Goal: Task Accomplishment & Management: Use online tool/utility

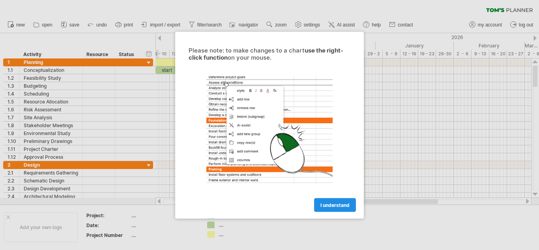
click at [343, 205] on span "I understand" at bounding box center [334, 205] width 29 height 6
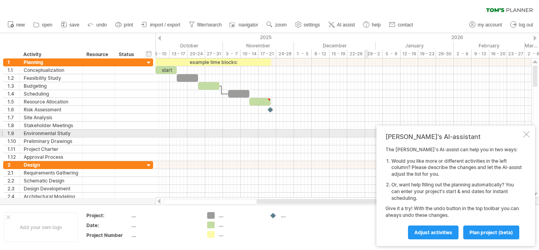
click at [525, 135] on div at bounding box center [526, 134] width 6 height 6
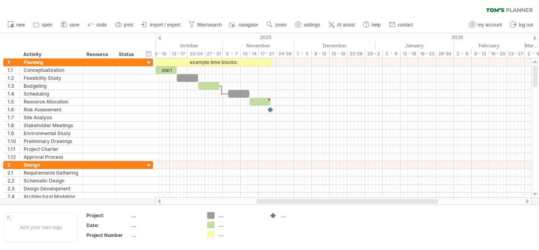
click at [160, 37] on div at bounding box center [159, 37] width 3 height 5
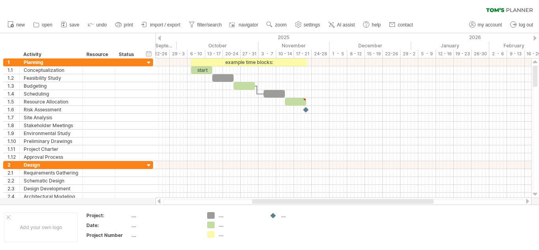
click at [160, 37] on div at bounding box center [159, 37] width 3 height 5
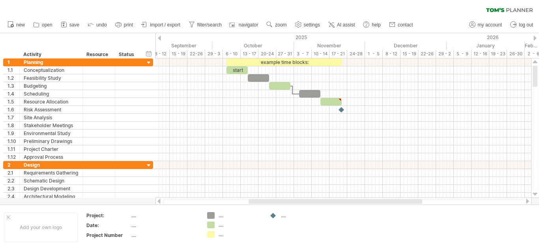
click at [160, 37] on div at bounding box center [159, 37] width 3 height 5
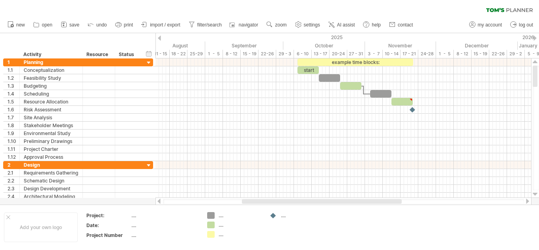
click at [160, 37] on div at bounding box center [159, 37] width 3 height 5
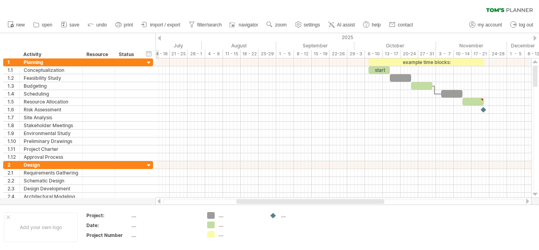
click at [160, 37] on div at bounding box center [159, 37] width 3 height 5
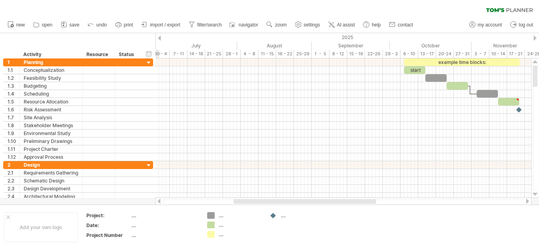
click at [160, 37] on div at bounding box center [159, 37] width 3 height 5
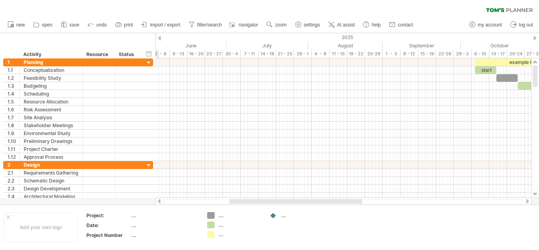
click at [160, 37] on div at bounding box center [159, 37] width 3 height 5
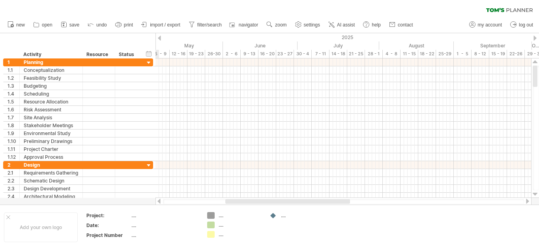
click at [160, 37] on div at bounding box center [159, 37] width 3 height 5
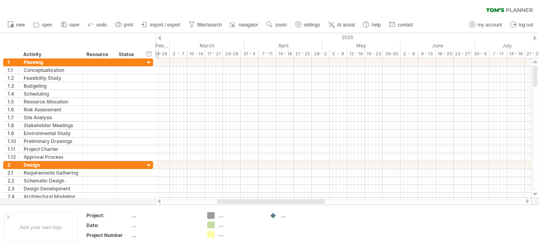
click at [160, 37] on div at bounding box center [159, 37] width 3 height 5
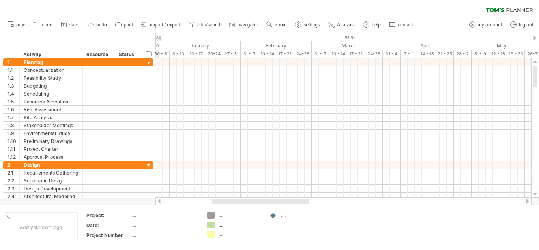
click at [160, 37] on div at bounding box center [159, 37] width 3 height 5
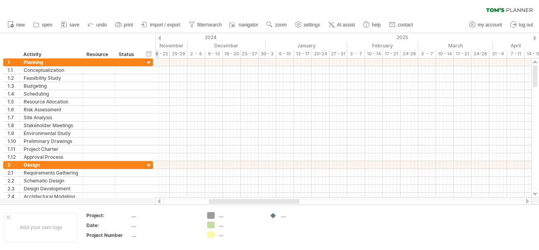
click at [160, 37] on div at bounding box center [159, 37] width 3 height 5
click at [392, 45] on div "January" at bounding box center [377, 45] width 82 height 8
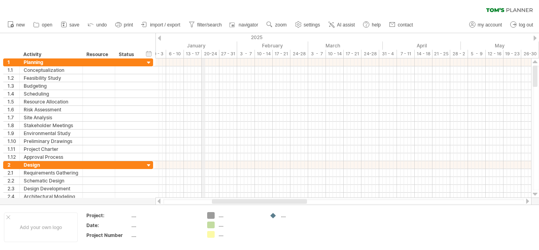
drag, startPoint x: 383, startPoint y: 44, endPoint x: 199, endPoint y: 52, distance: 183.5
click at [360, 10] on div "clear filter reapply filter" at bounding box center [269, 8] width 539 height 17
